Goal: Register for event/course

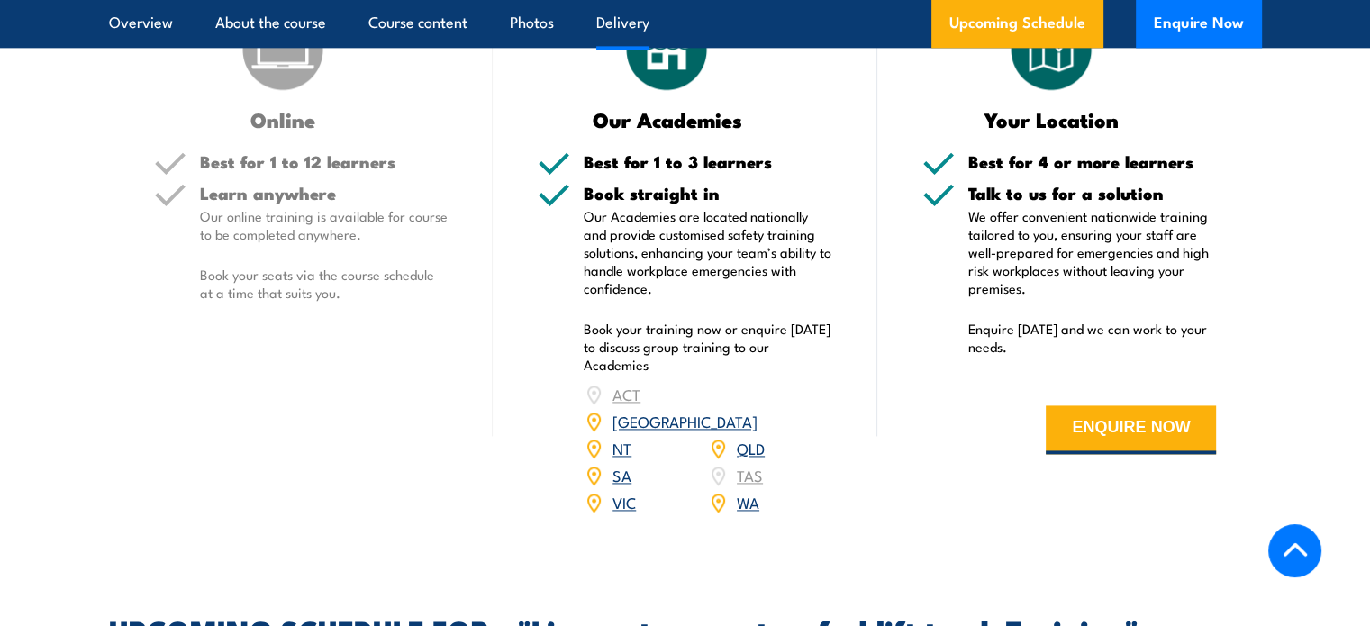
scroll to position [2565, 0]
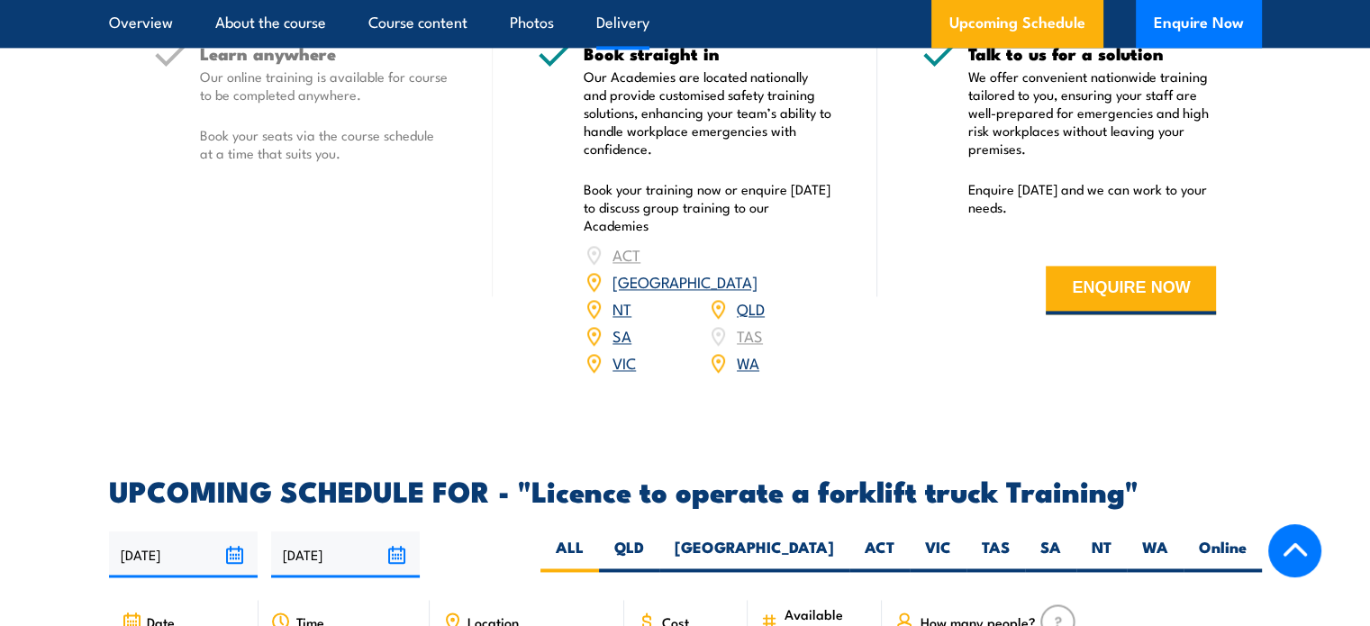
click at [758, 270] on link "[GEOGRAPHIC_DATA]" at bounding box center [685, 281] width 145 height 22
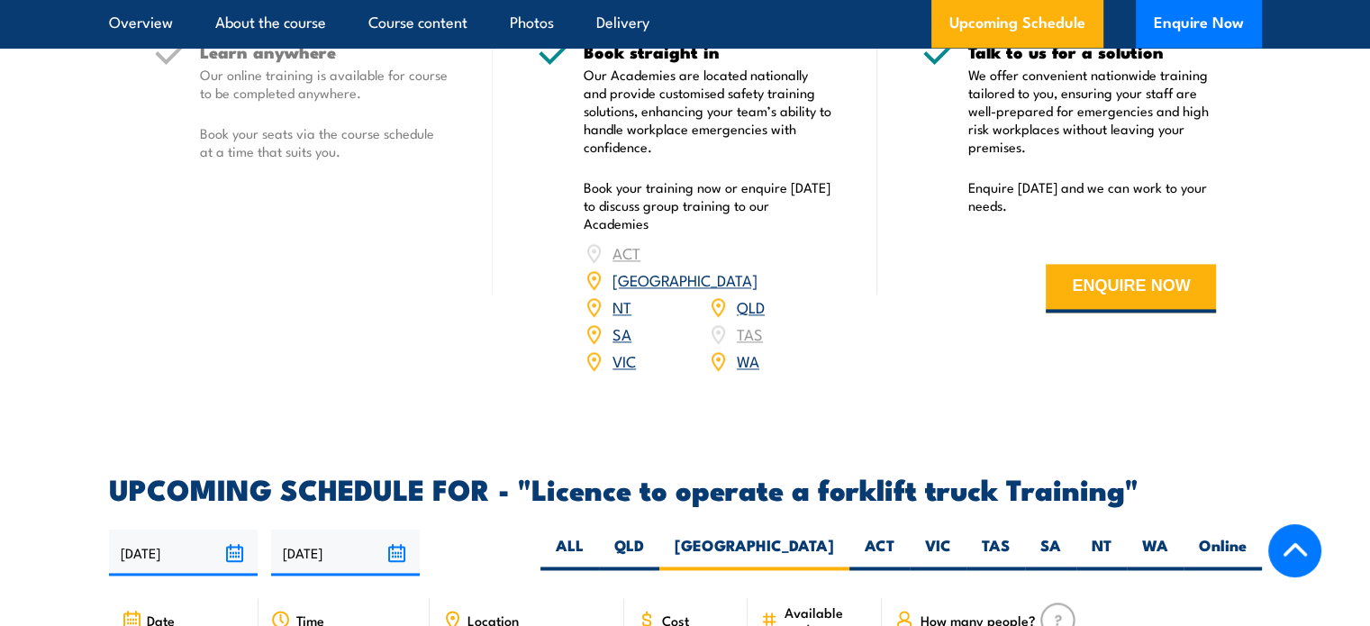
scroll to position [2565, 0]
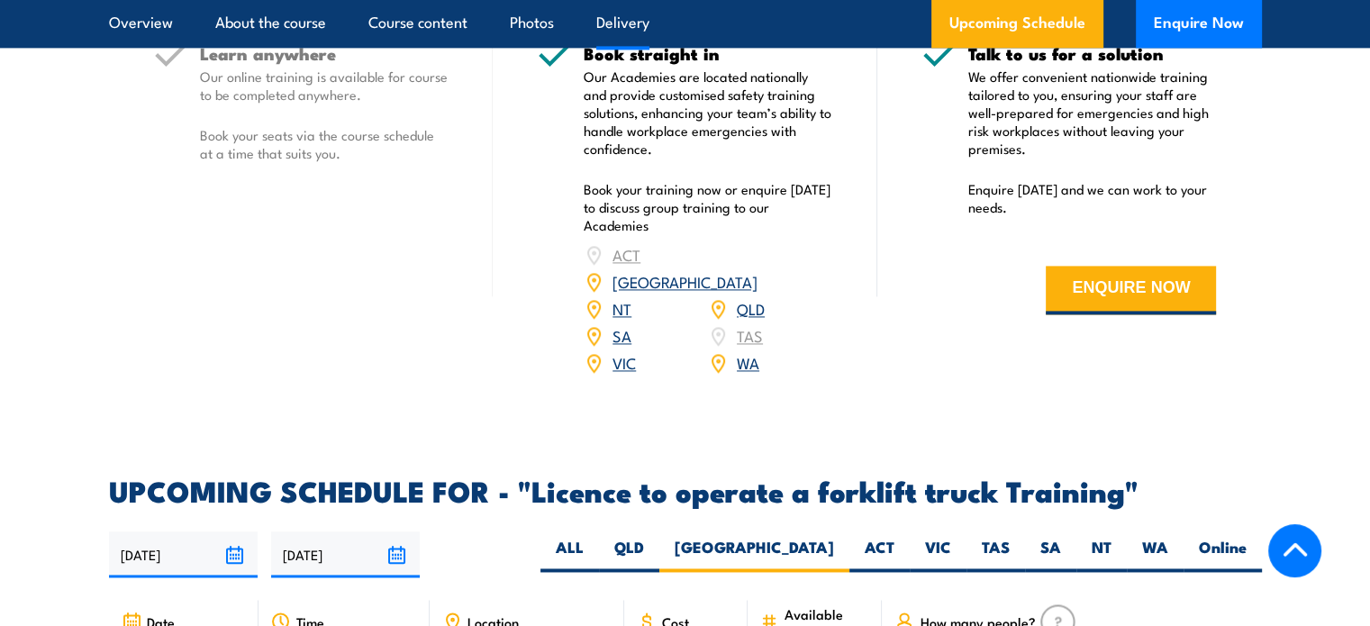
click at [747, 297] on link "QLD" at bounding box center [751, 308] width 28 height 22
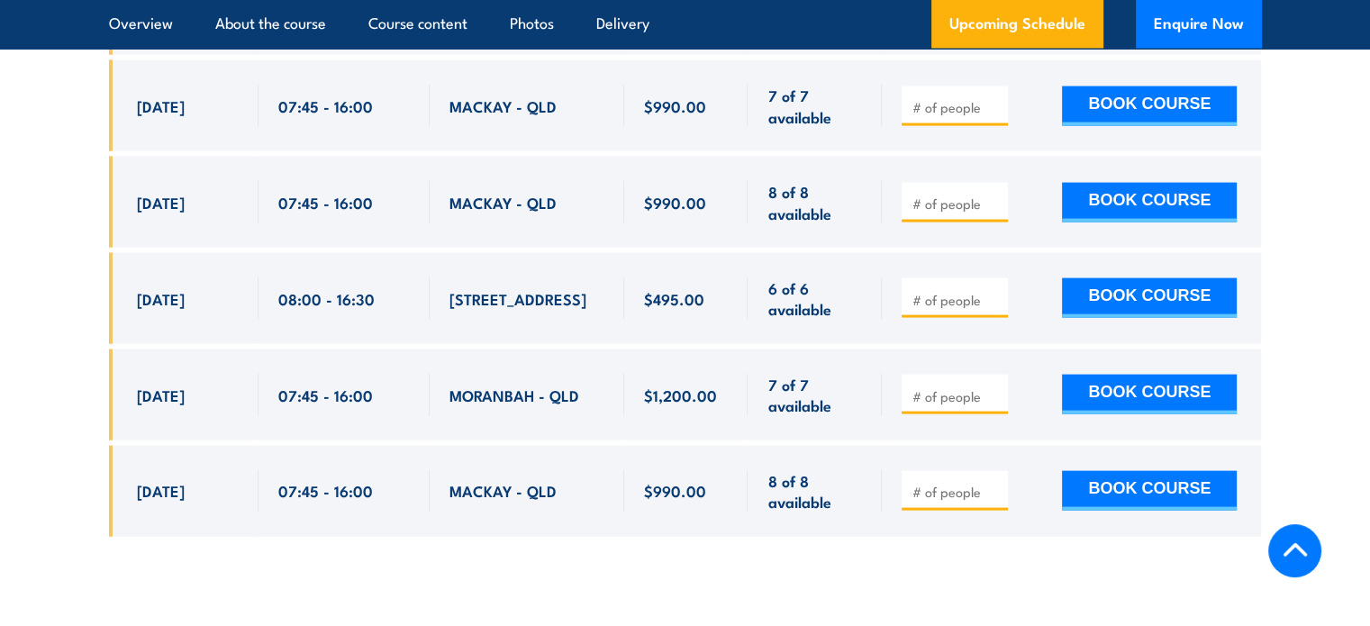
scroll to position [3736, 0]
